Goal: Information Seeking & Learning: Learn about a topic

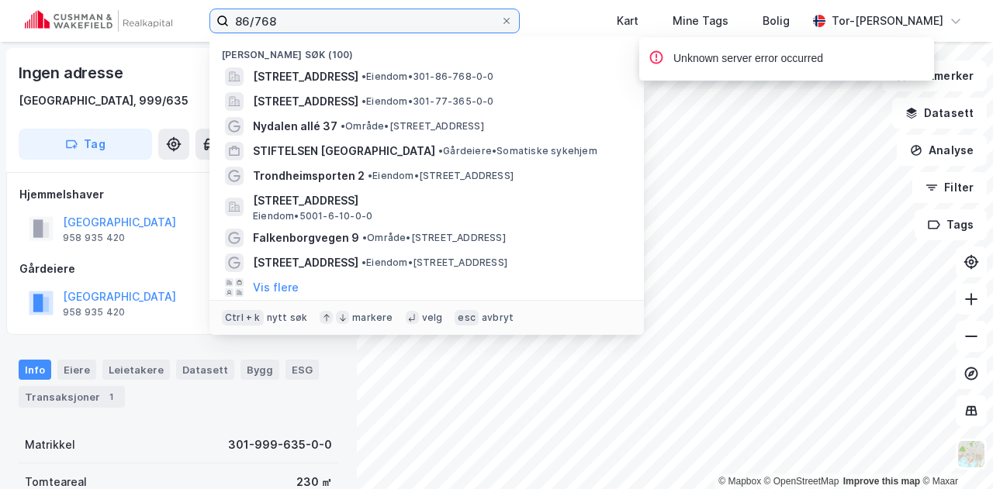
drag, startPoint x: 349, startPoint y: 22, endPoint x: 5, endPoint y: -5, distance: 345.4
click at [5, 0] on html "86/768 Nylige søk (100) [STREET_ADDRESS] • Eiendom • 301-86-768-0-0 [STREET_ADD…" at bounding box center [496, 244] width 993 height 489
paste input "Brattørkaia 11"
type input "Brattørkaia 11"
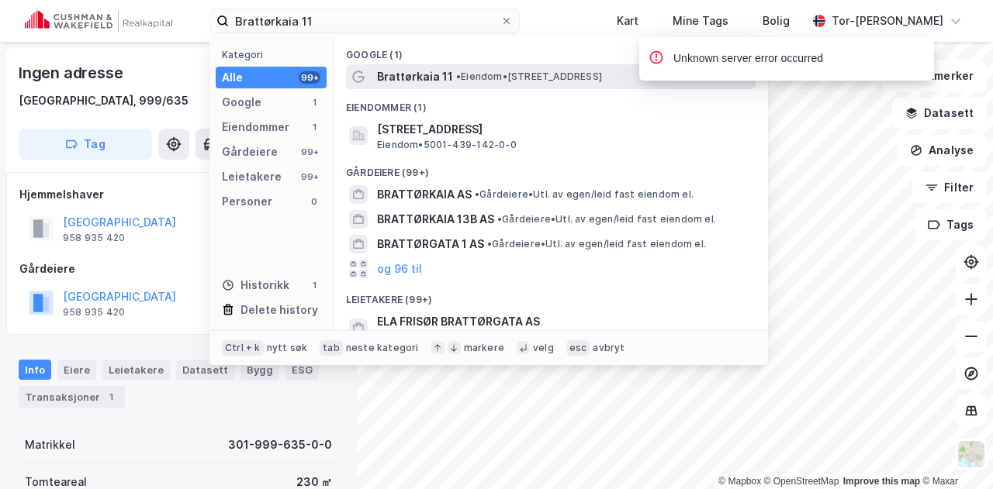
click at [425, 78] on span "Brattørkaia 11" at bounding box center [415, 76] width 76 height 19
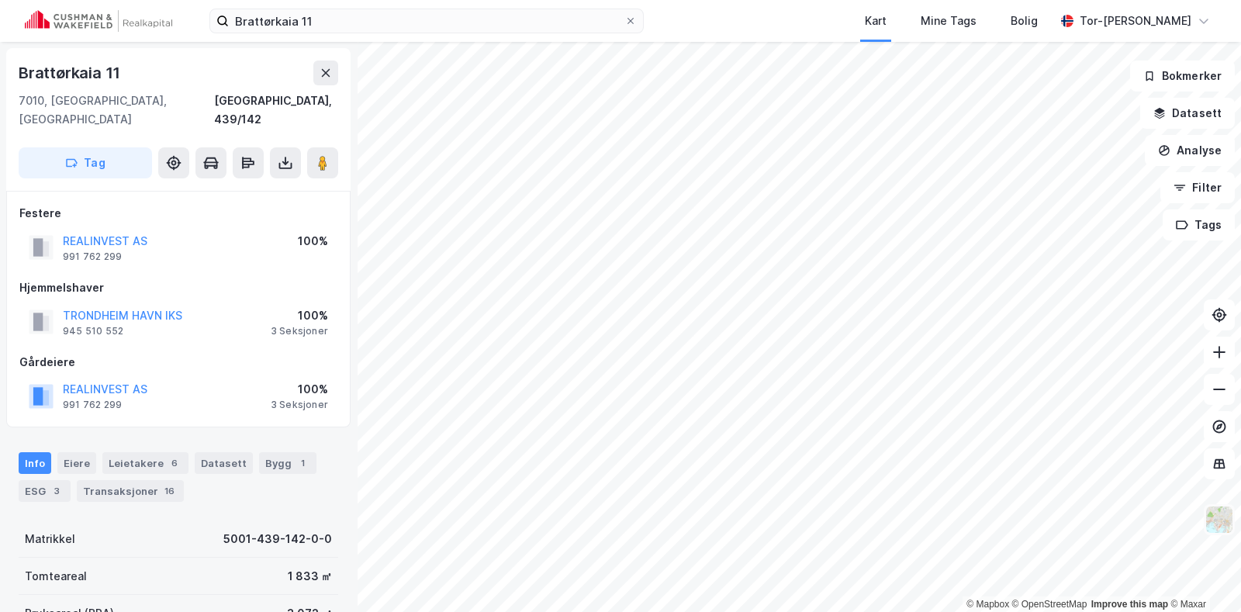
click at [992, 489] on img at bounding box center [1218, 519] width 29 height 29
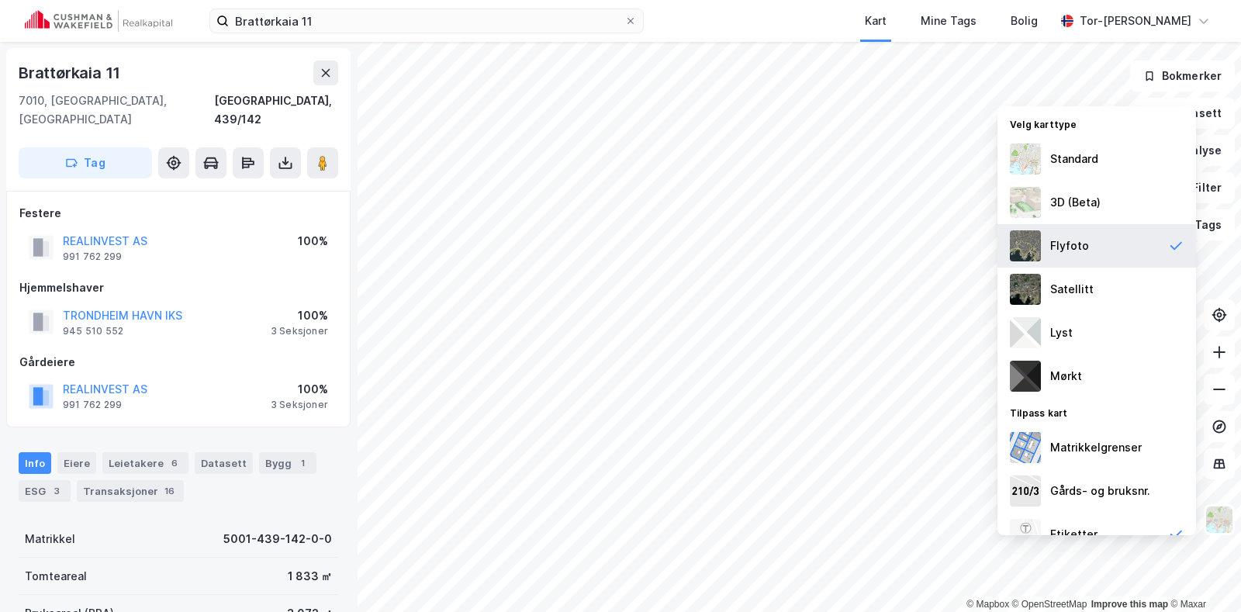
click at [992, 246] on img at bounding box center [1025, 245] width 31 height 31
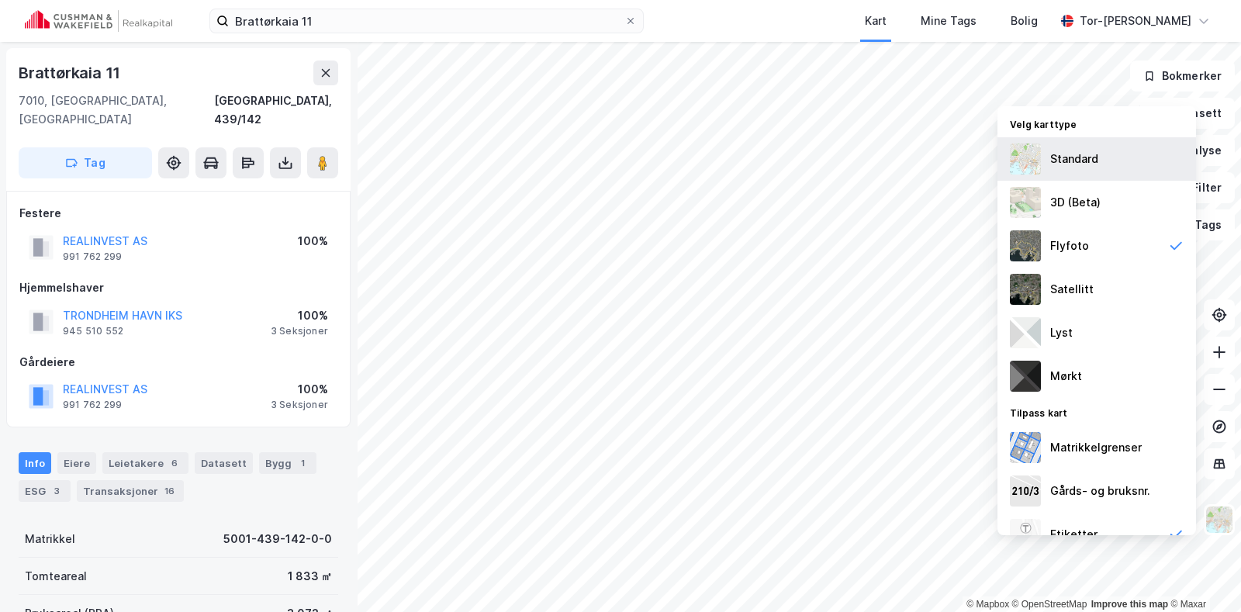
click at [992, 160] on img at bounding box center [1025, 158] width 31 height 31
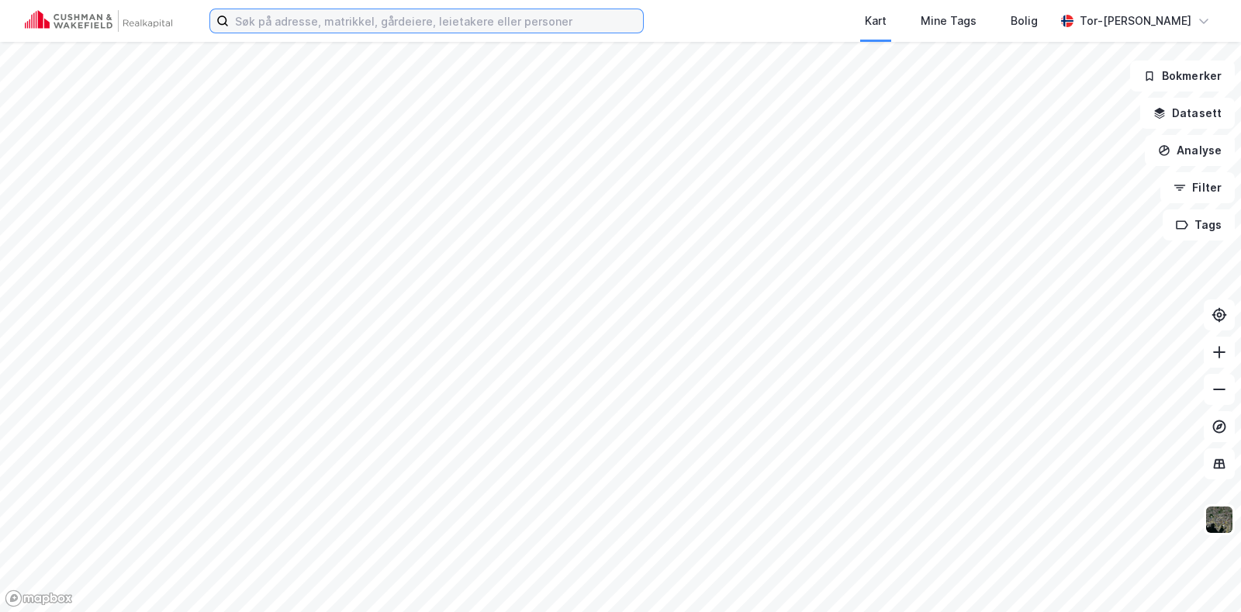
click at [394, 20] on input at bounding box center [436, 20] width 414 height 23
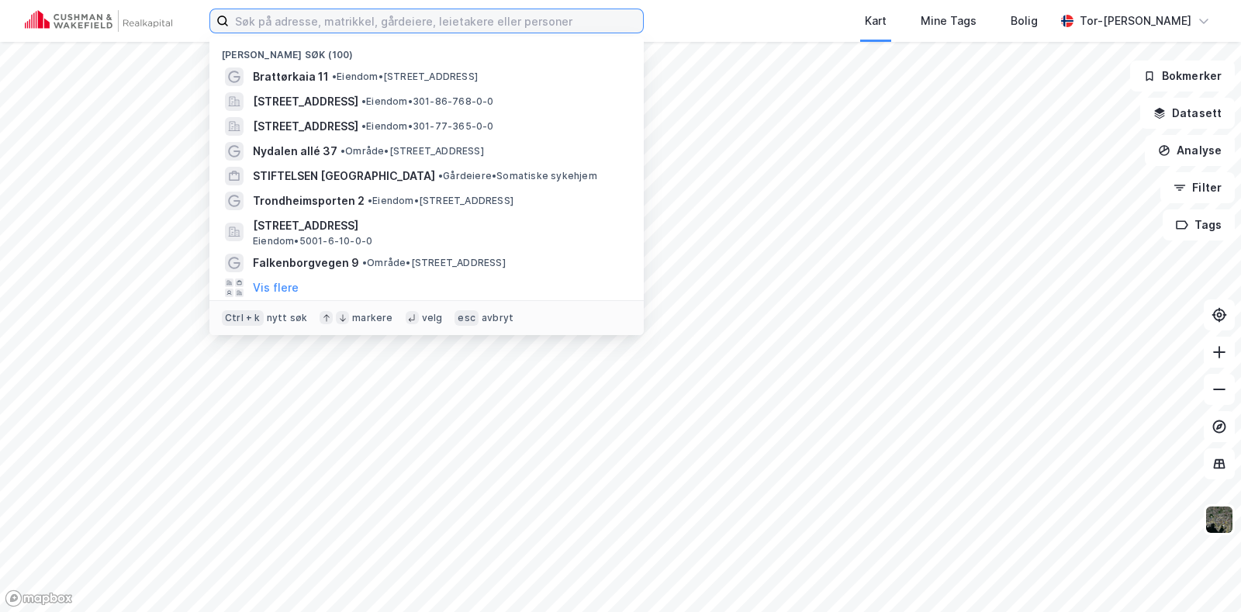
paste input "Brattørkaia 11"
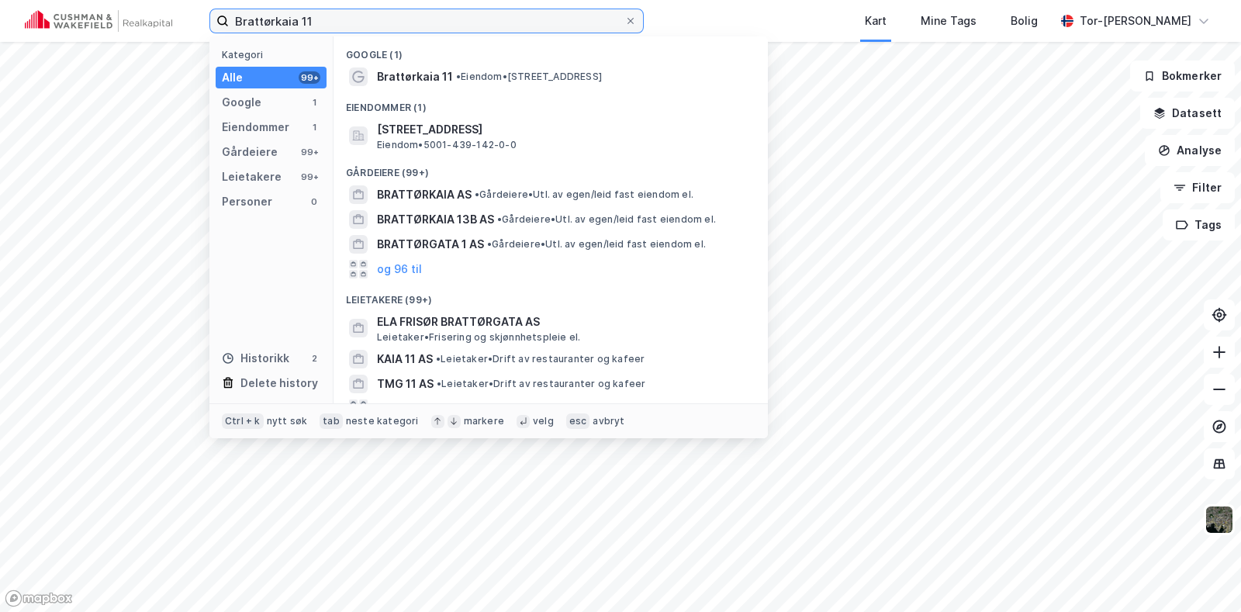
type input "Brattørkaia 11"
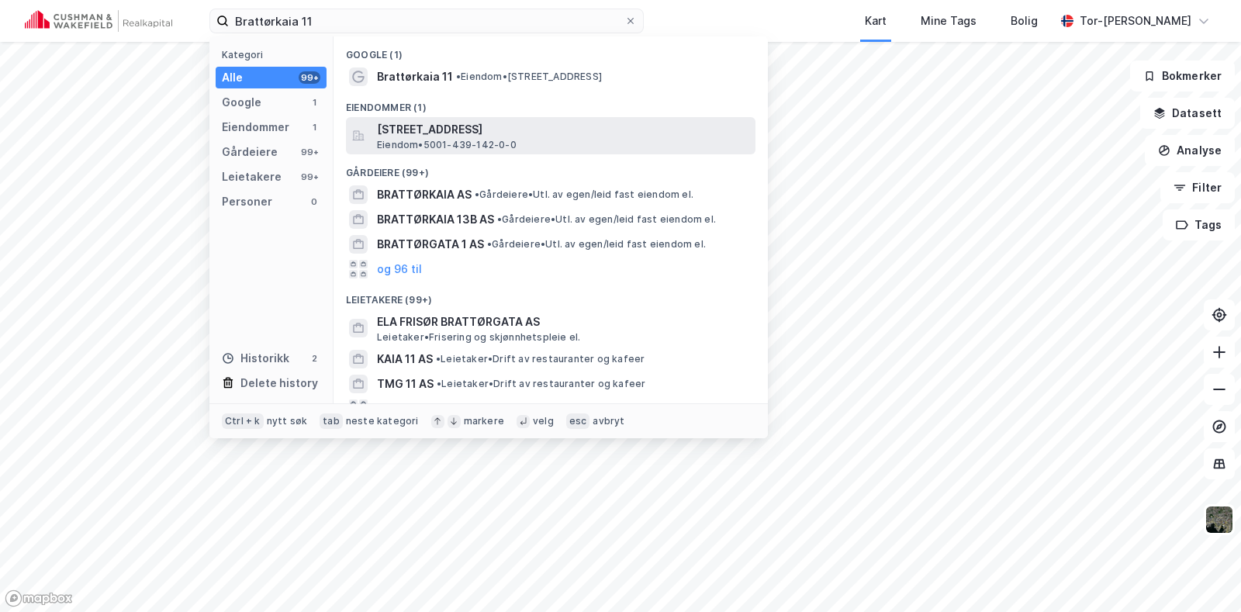
click at [512, 123] on span "[STREET_ADDRESS]" at bounding box center [563, 129] width 372 height 19
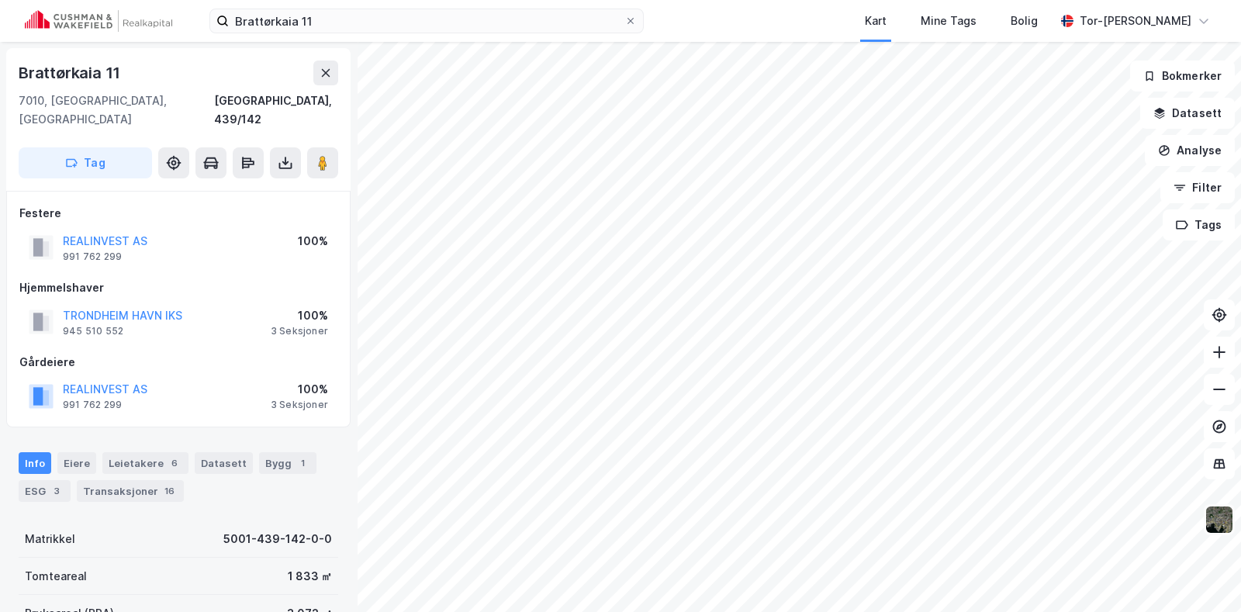
click at [1228, 517] on img at bounding box center [1218, 519] width 29 height 29
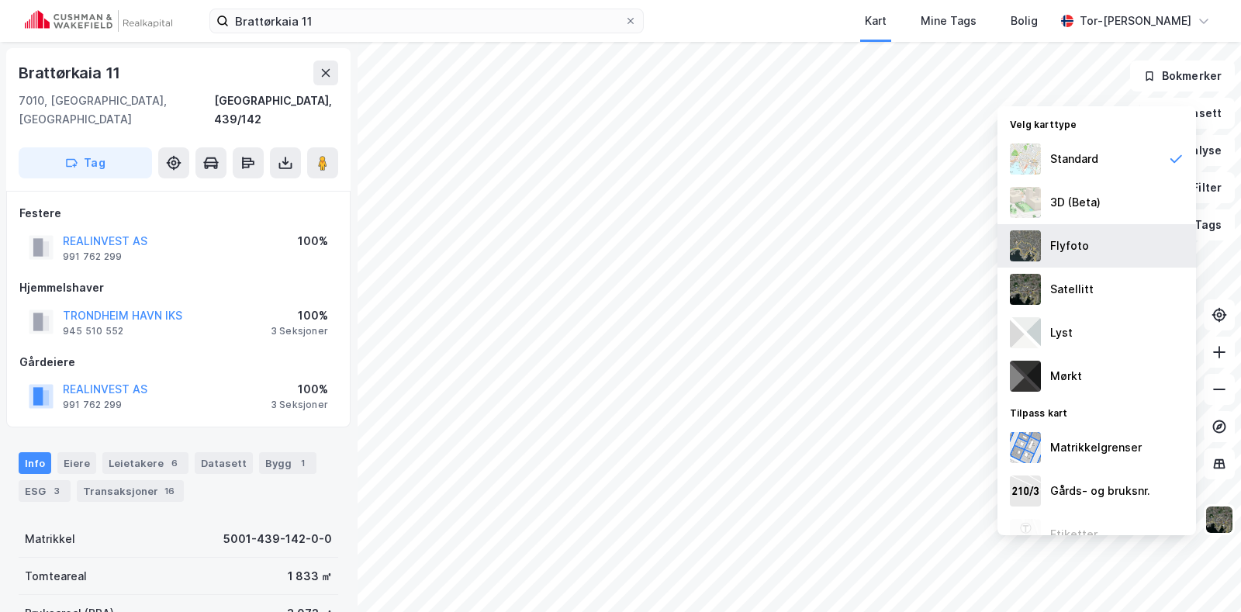
click at [1028, 249] on img at bounding box center [1025, 245] width 31 height 31
